Goal: Obtain resource: Download file/media

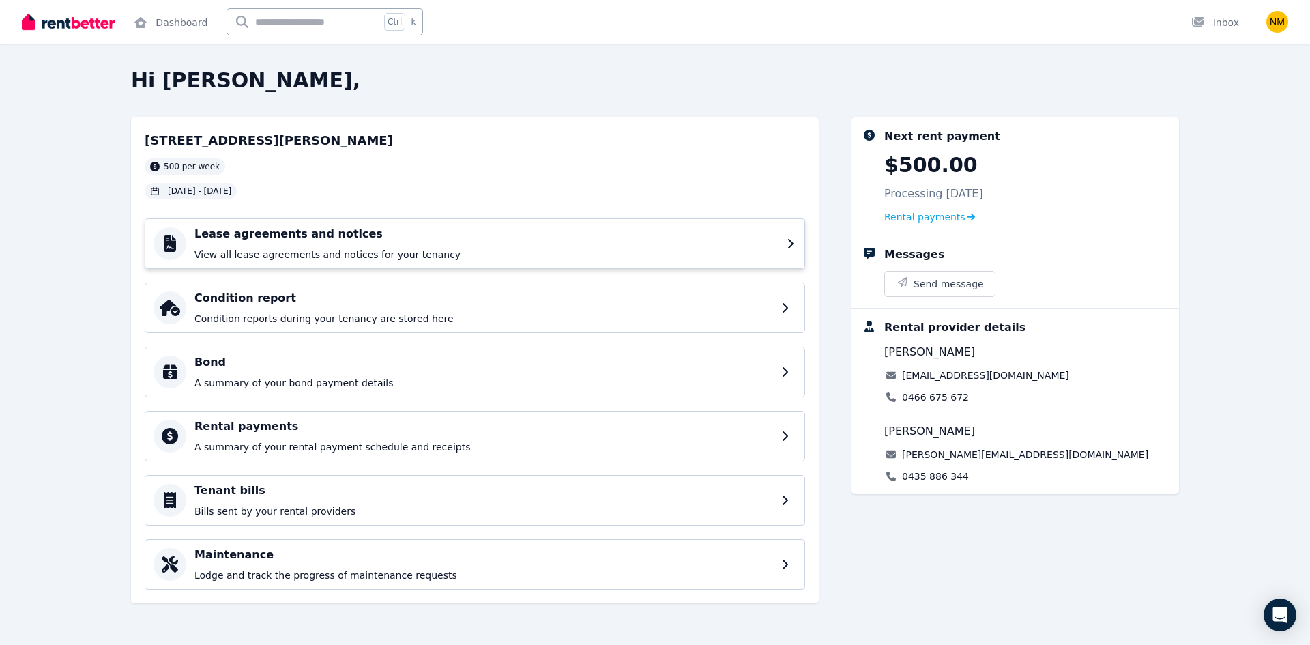
click at [399, 239] on div "Lease agreements and notices View all lease agreements and notices for your ten…" at bounding box center [486, 243] width 584 height 35
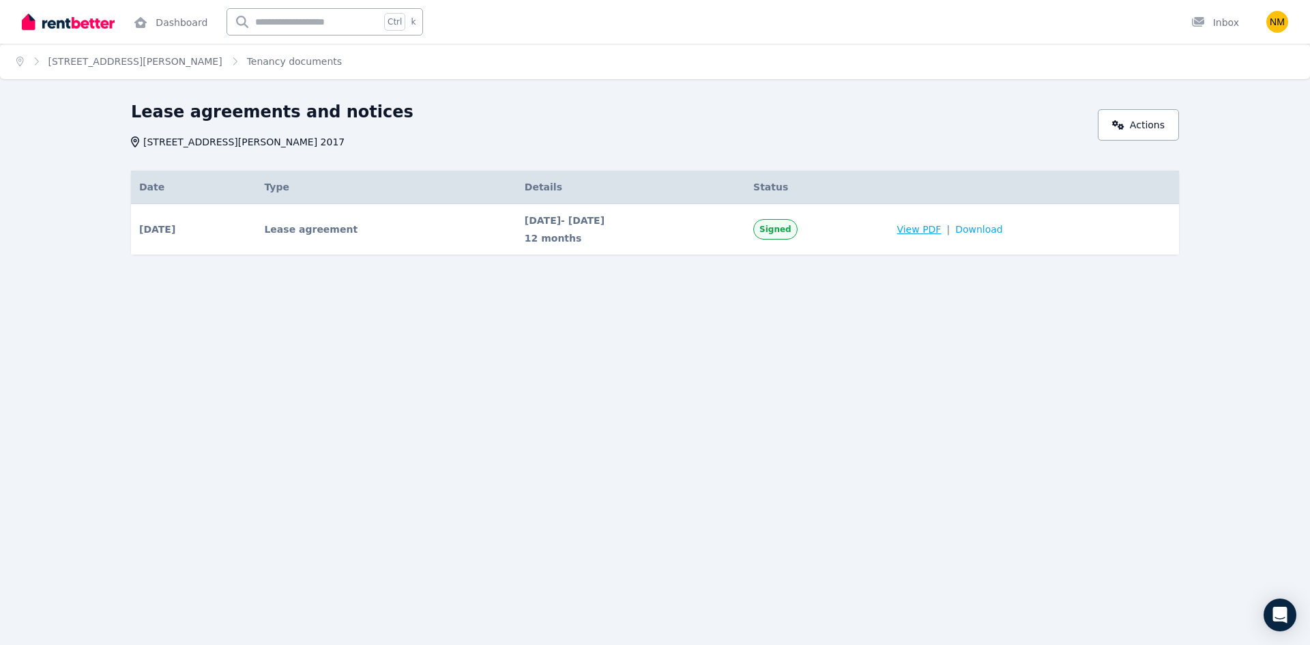
click at [941, 229] on span "View PDF" at bounding box center [919, 229] width 44 height 14
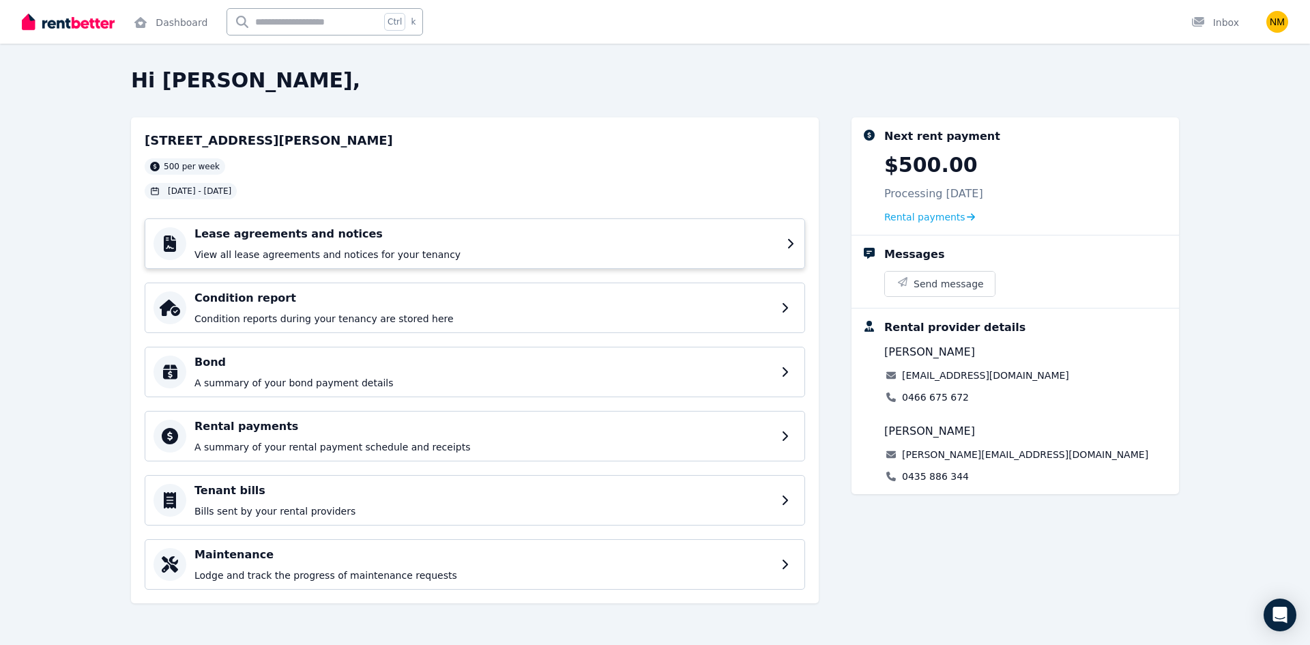
click at [785, 249] on div "Lease agreements and notices View all lease agreements and notices for your ten…" at bounding box center [475, 243] width 660 height 50
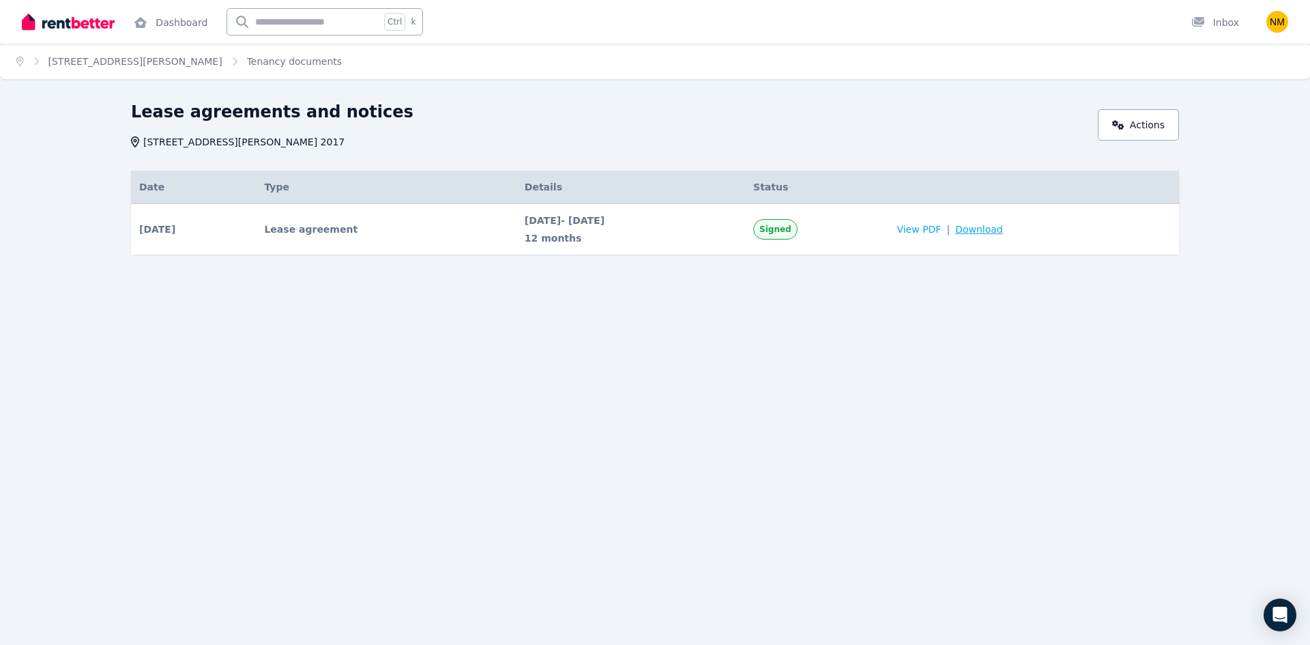
click at [1003, 231] on span "Download" at bounding box center [979, 229] width 48 height 14
